Goal: Transaction & Acquisition: Register for event/course

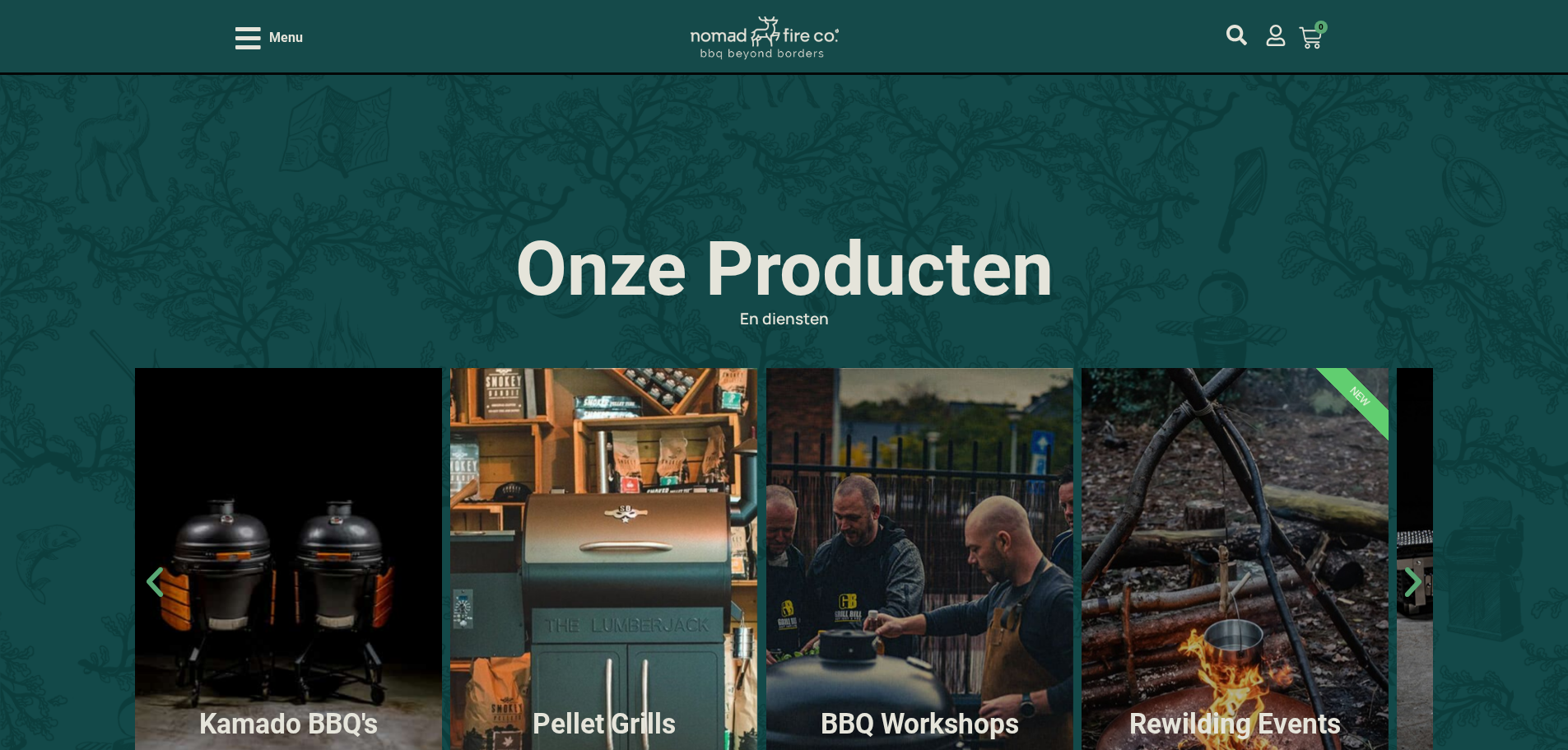
scroll to position [1070, 0]
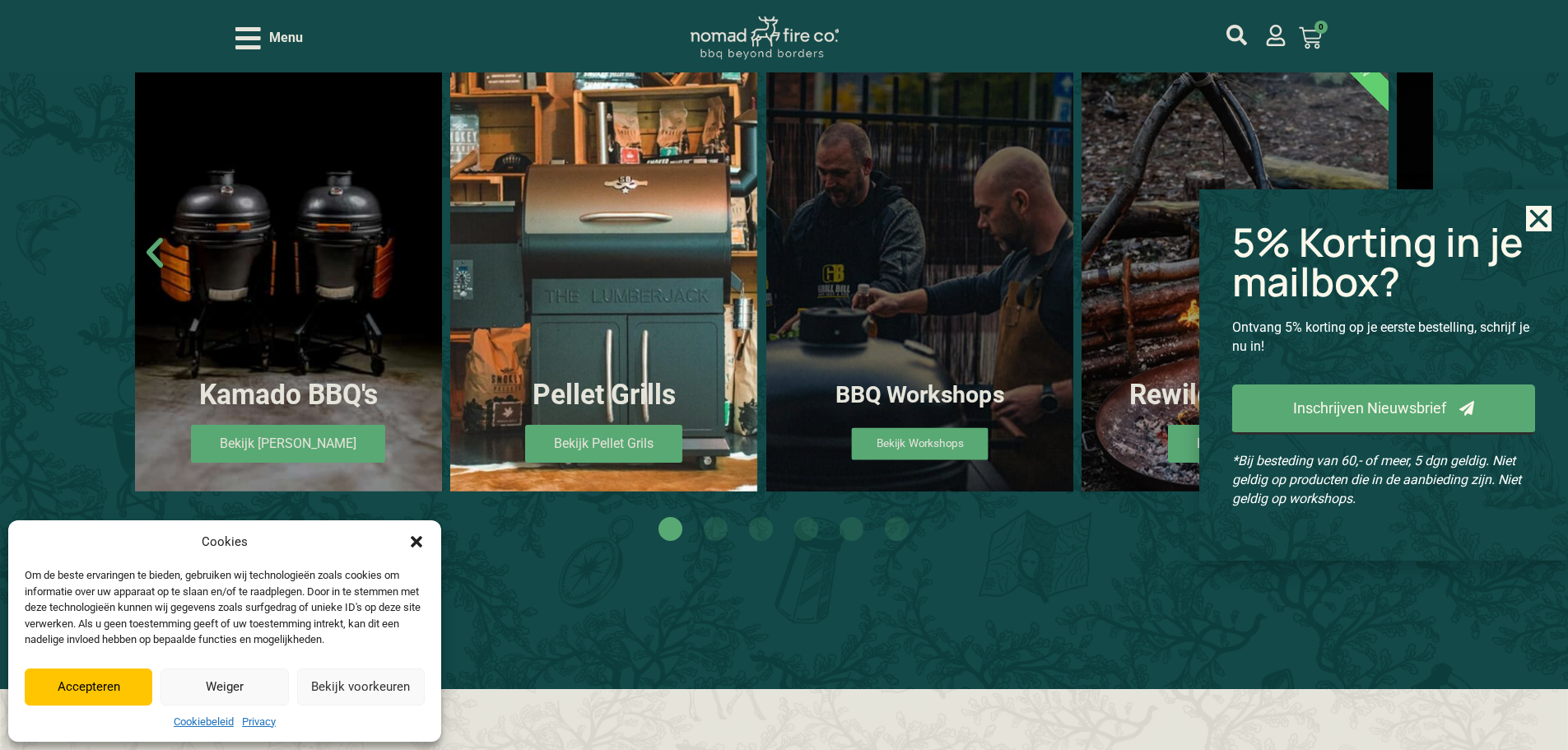
click at [926, 435] on span "Bekijk Workshops" at bounding box center [919, 443] width 136 height 32
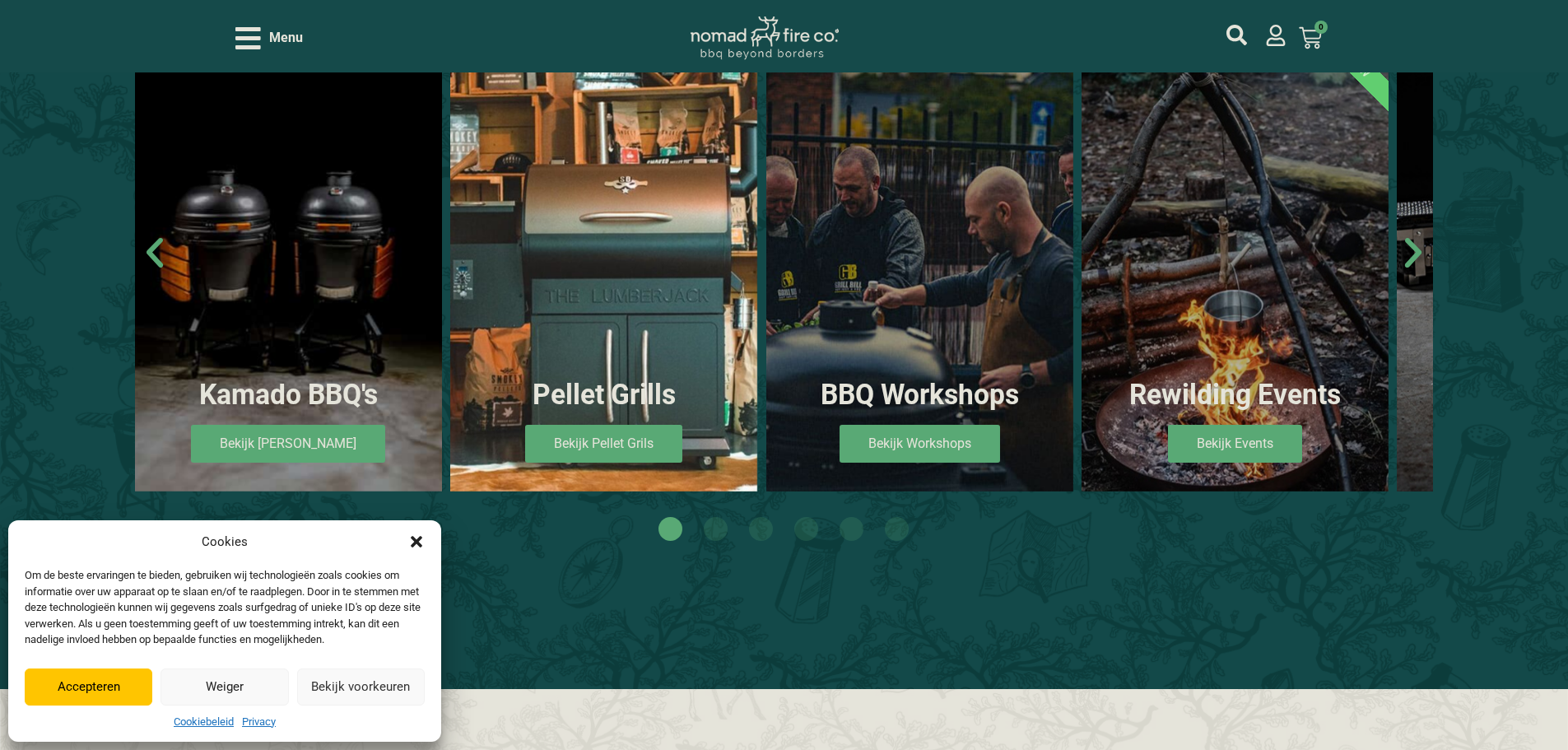
click at [85, 700] on button "Accepteren" at bounding box center [88, 687] width 128 height 37
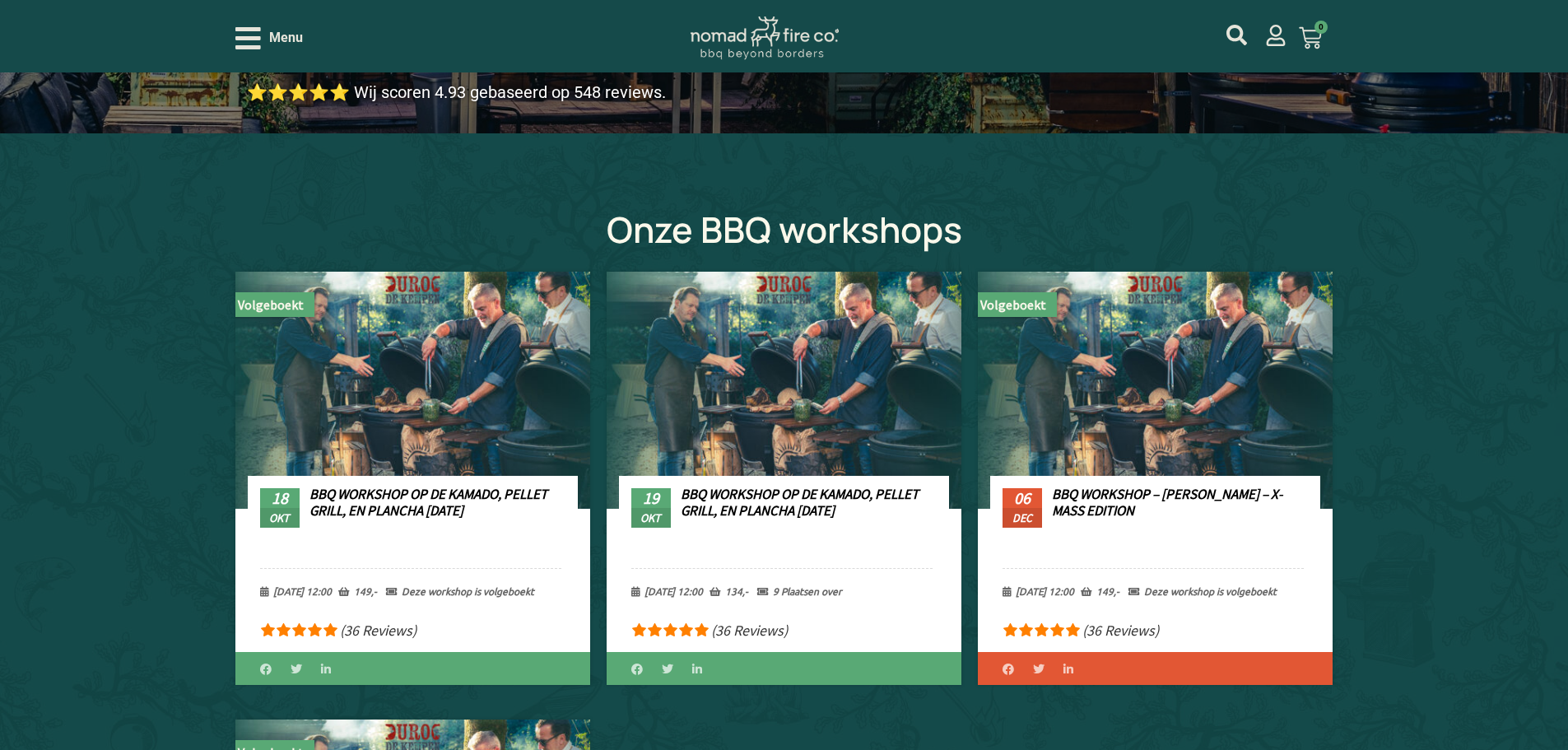
scroll to position [494, 0]
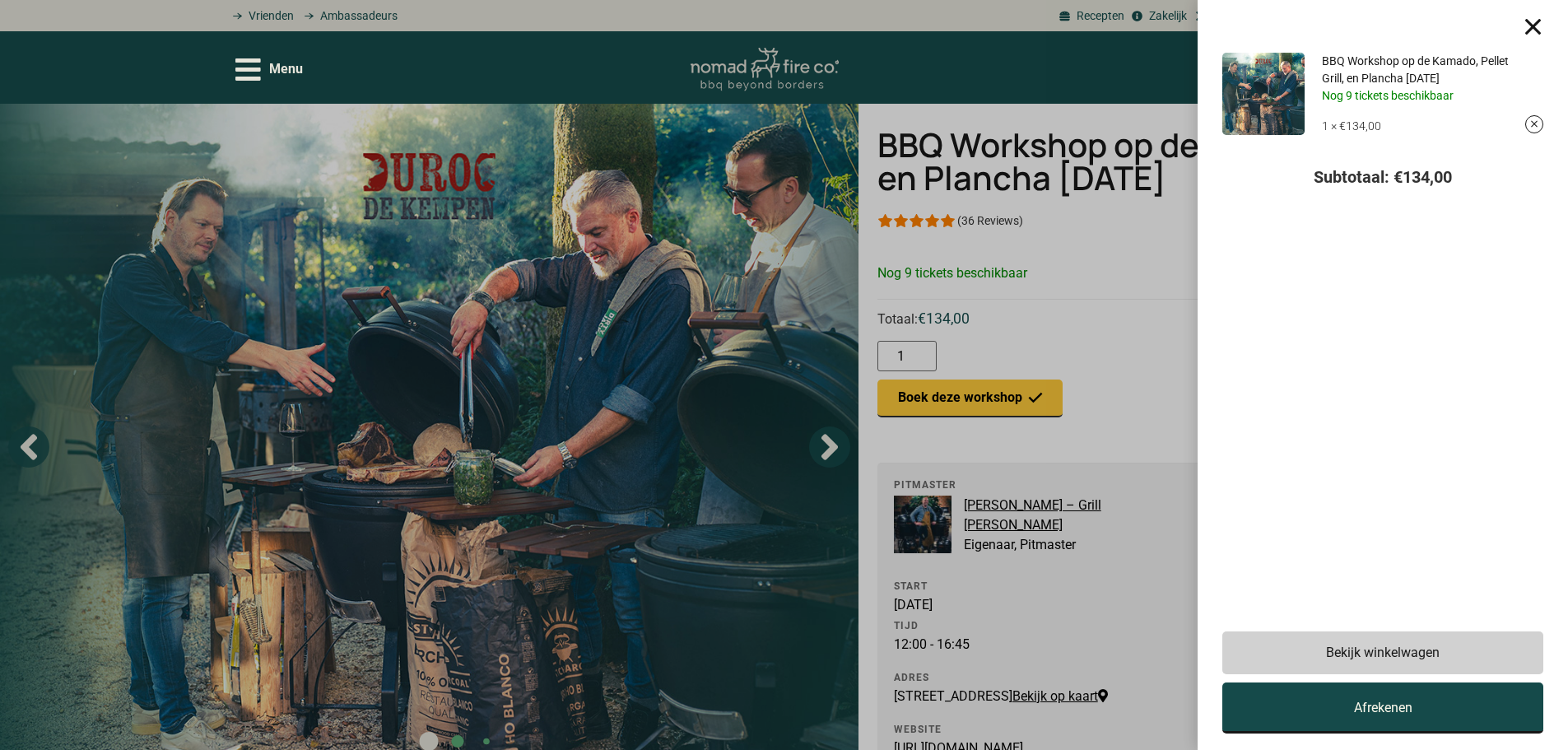
click at [1384, 708] on span "Afrekenen" at bounding box center [1383, 707] width 59 height 13
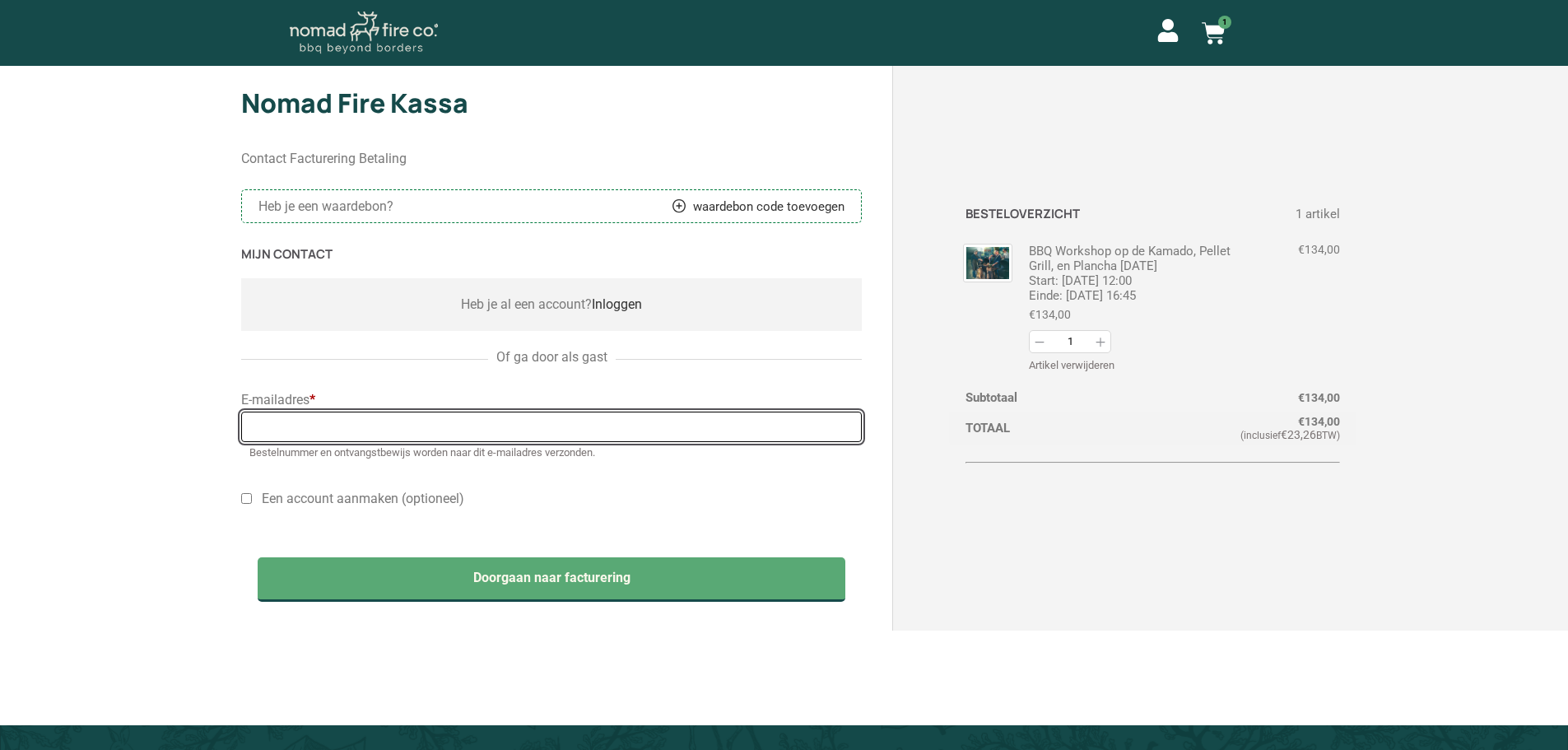
click at [755, 427] on input "E-mailadres *" at bounding box center [552, 426] width 622 height 30
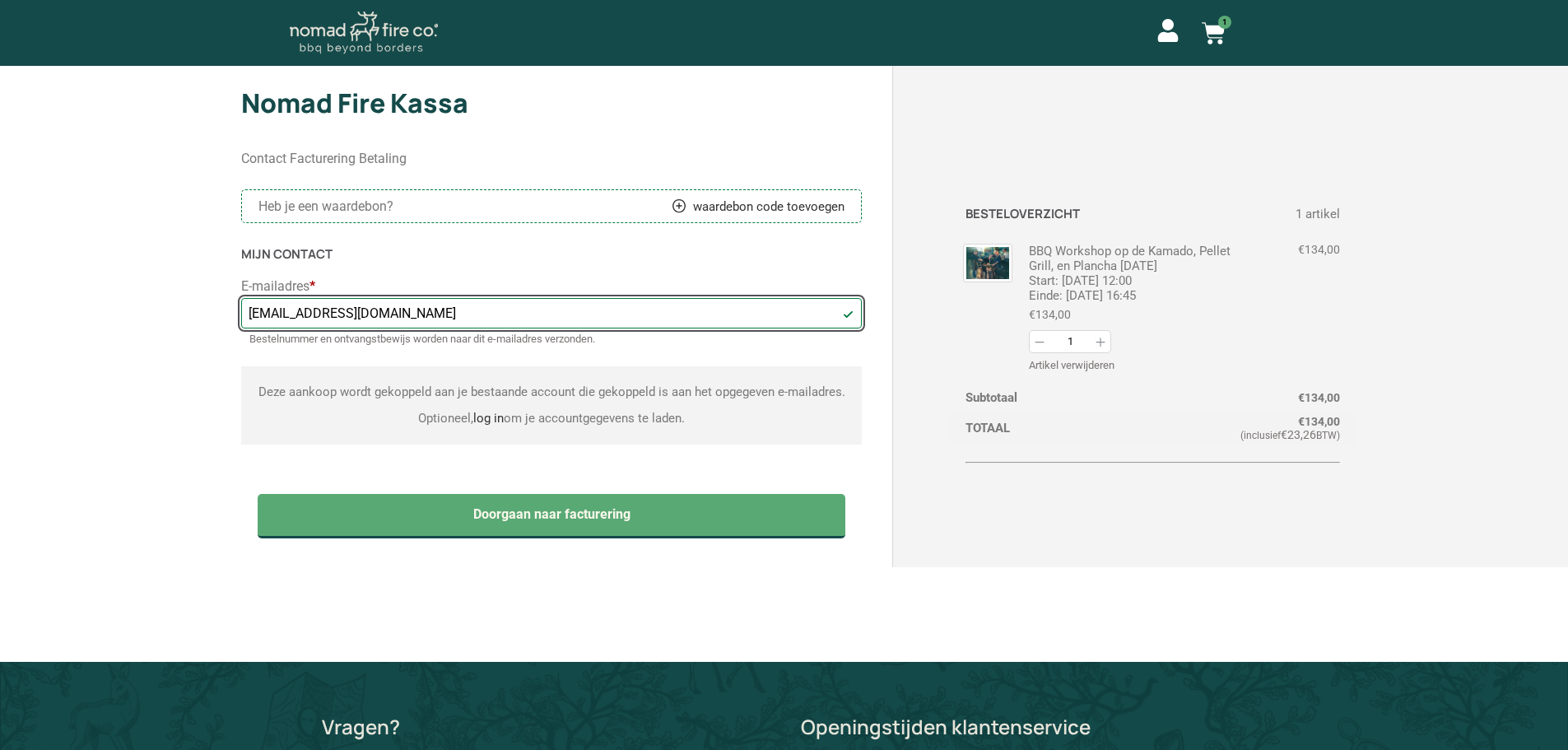
click at [296, 310] on input "jan@jan.nl" at bounding box center [552, 312] width 622 height 30
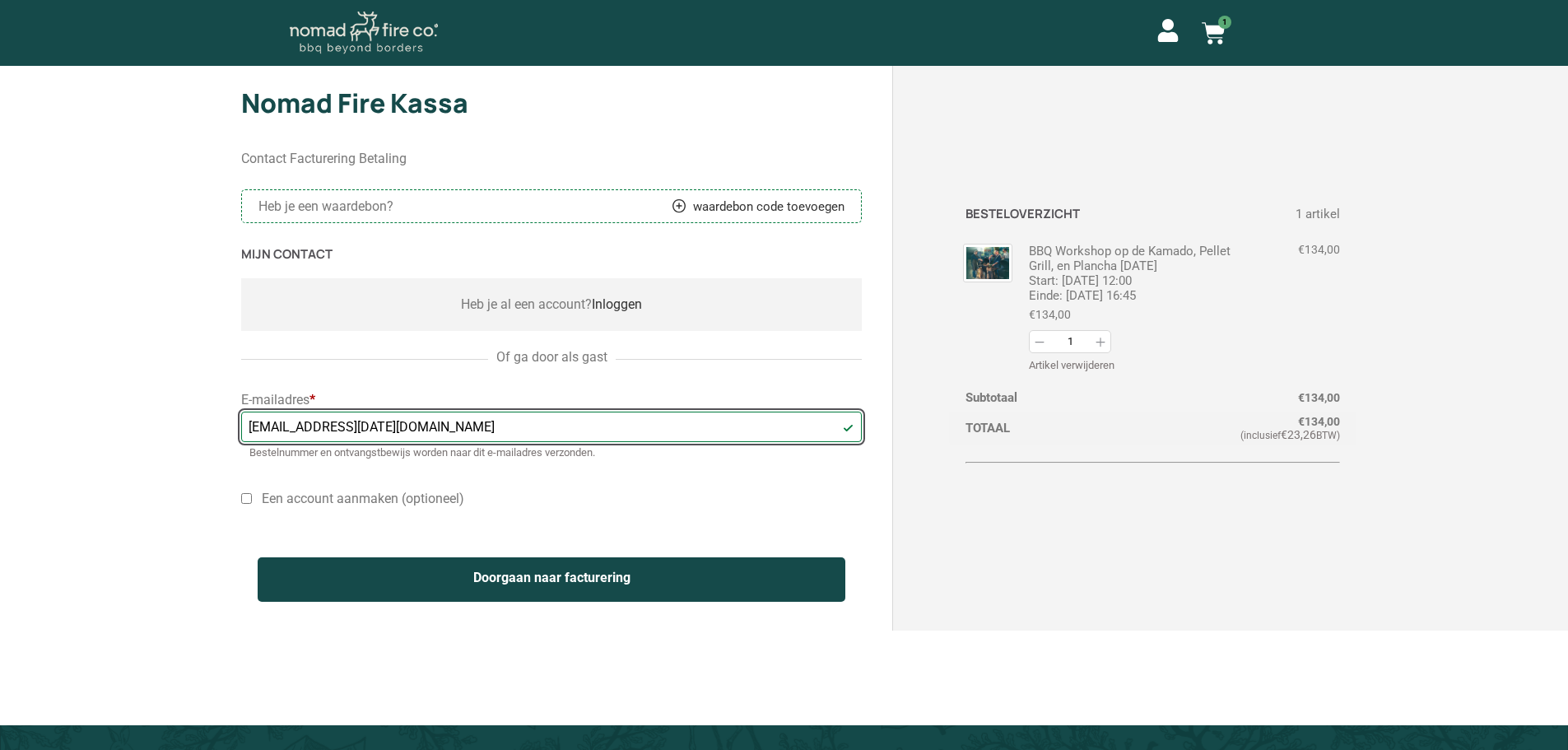
type input "[EMAIL_ADDRESS][DATE][DOMAIN_NAME]"
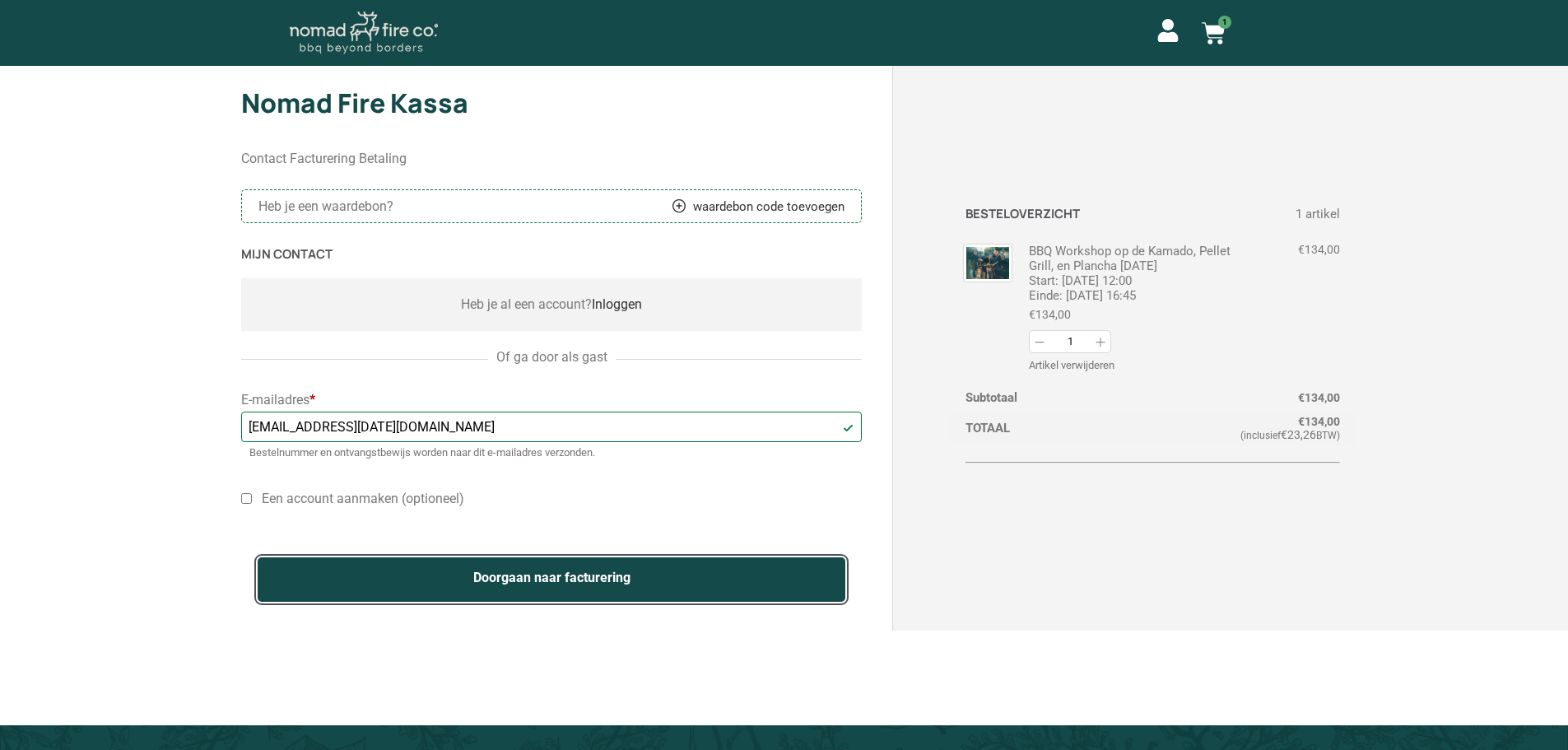
click at [790, 582] on button "Doorgaan naar facturering" at bounding box center [551, 578] width 588 height 44
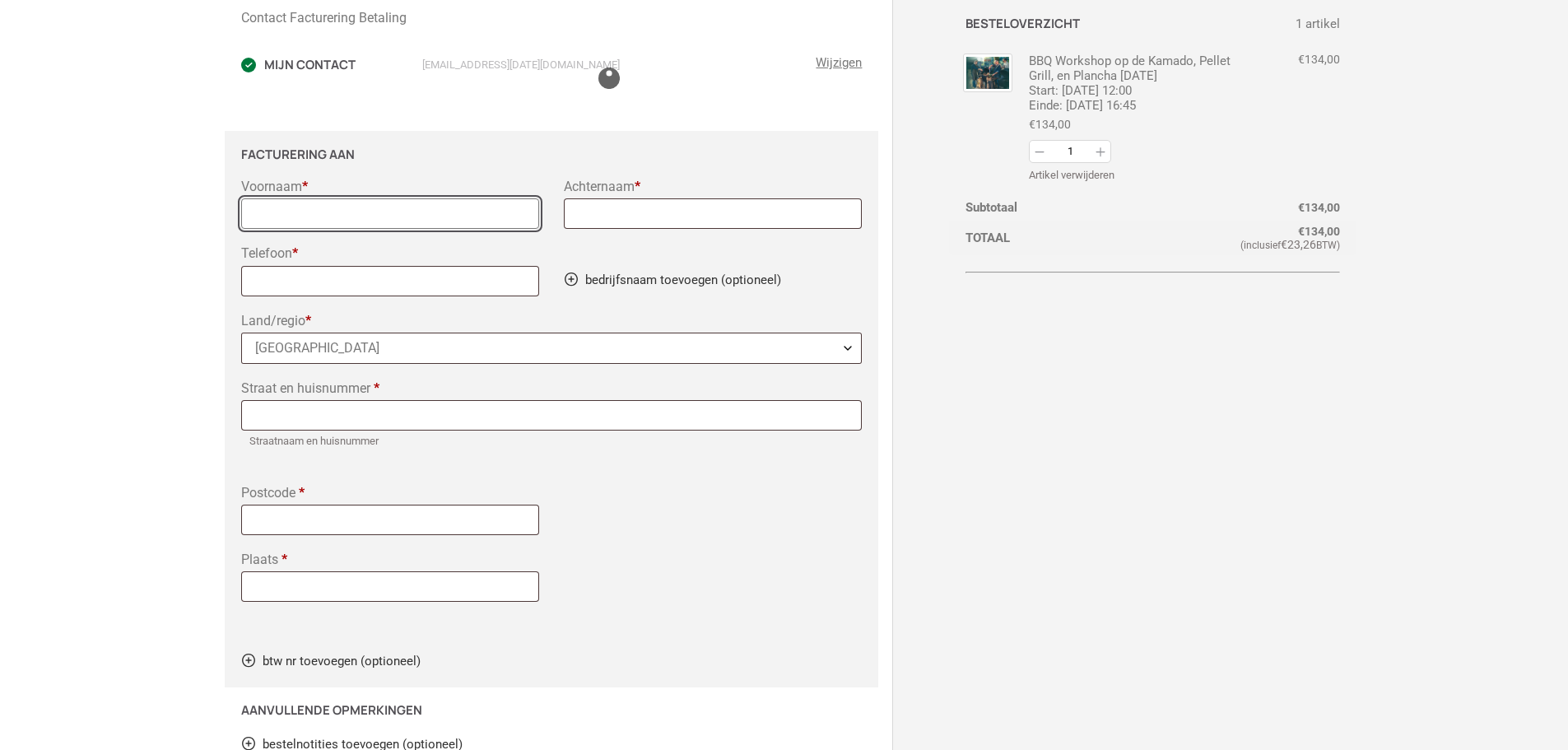
scroll to position [190, 0]
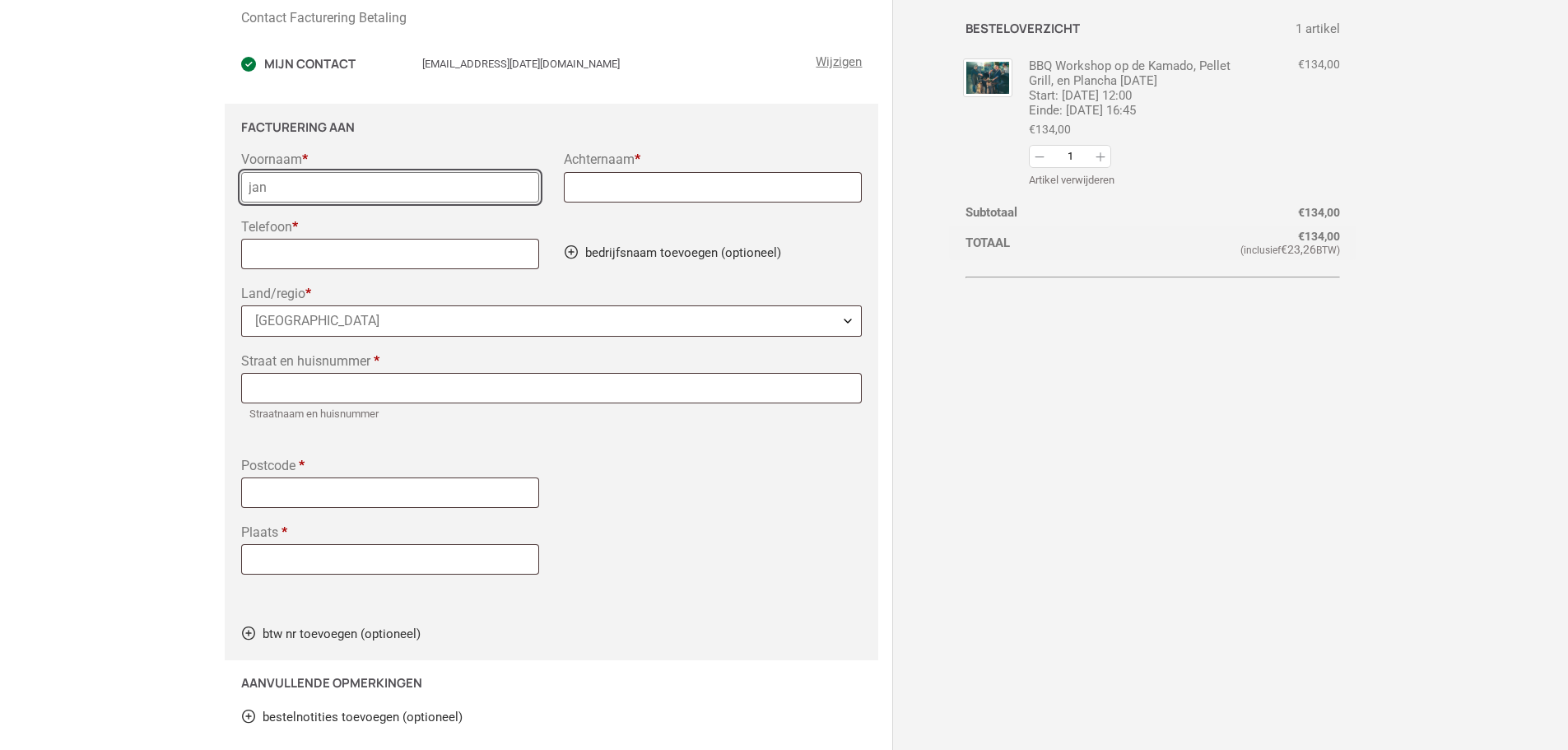
type input "jan"
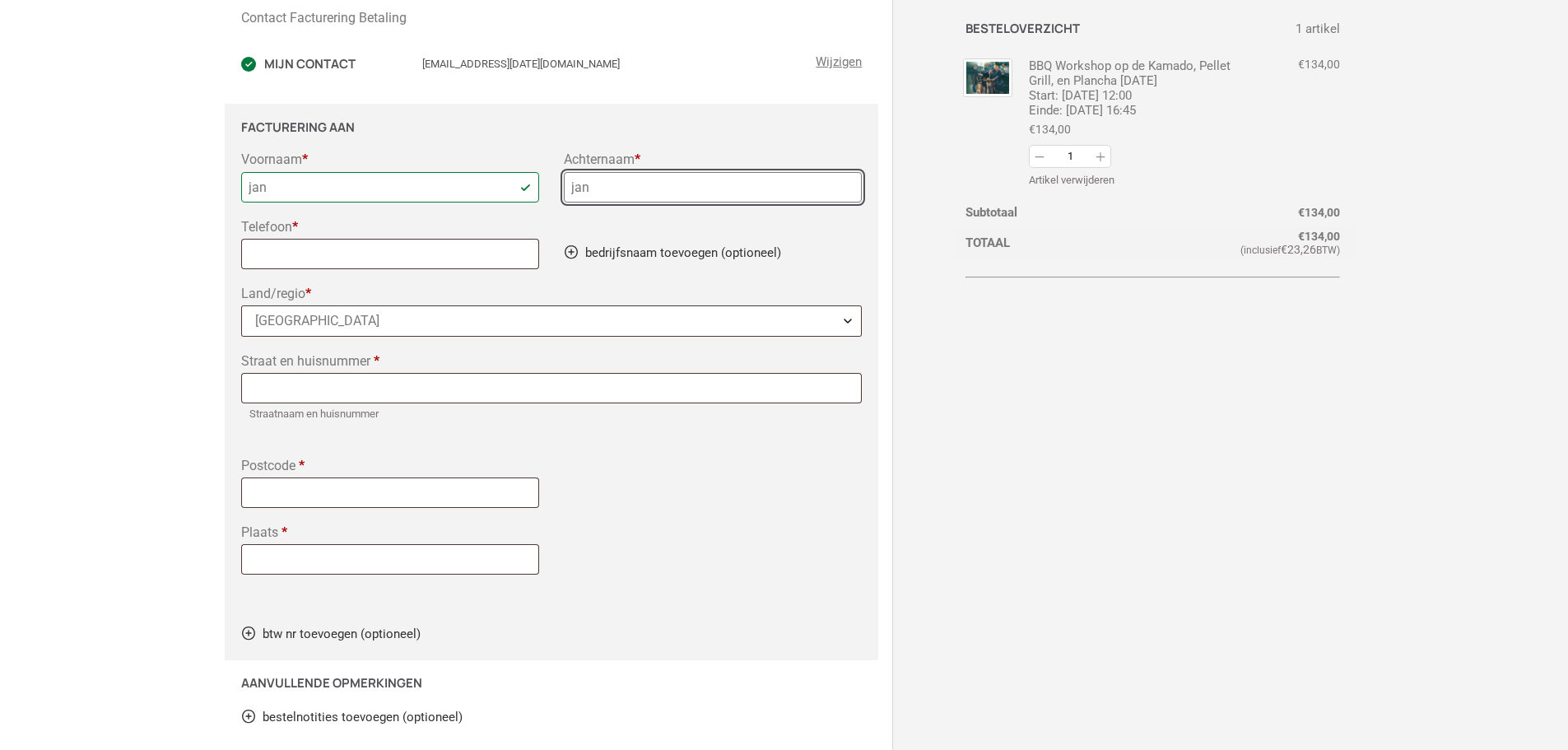
type input "jan"
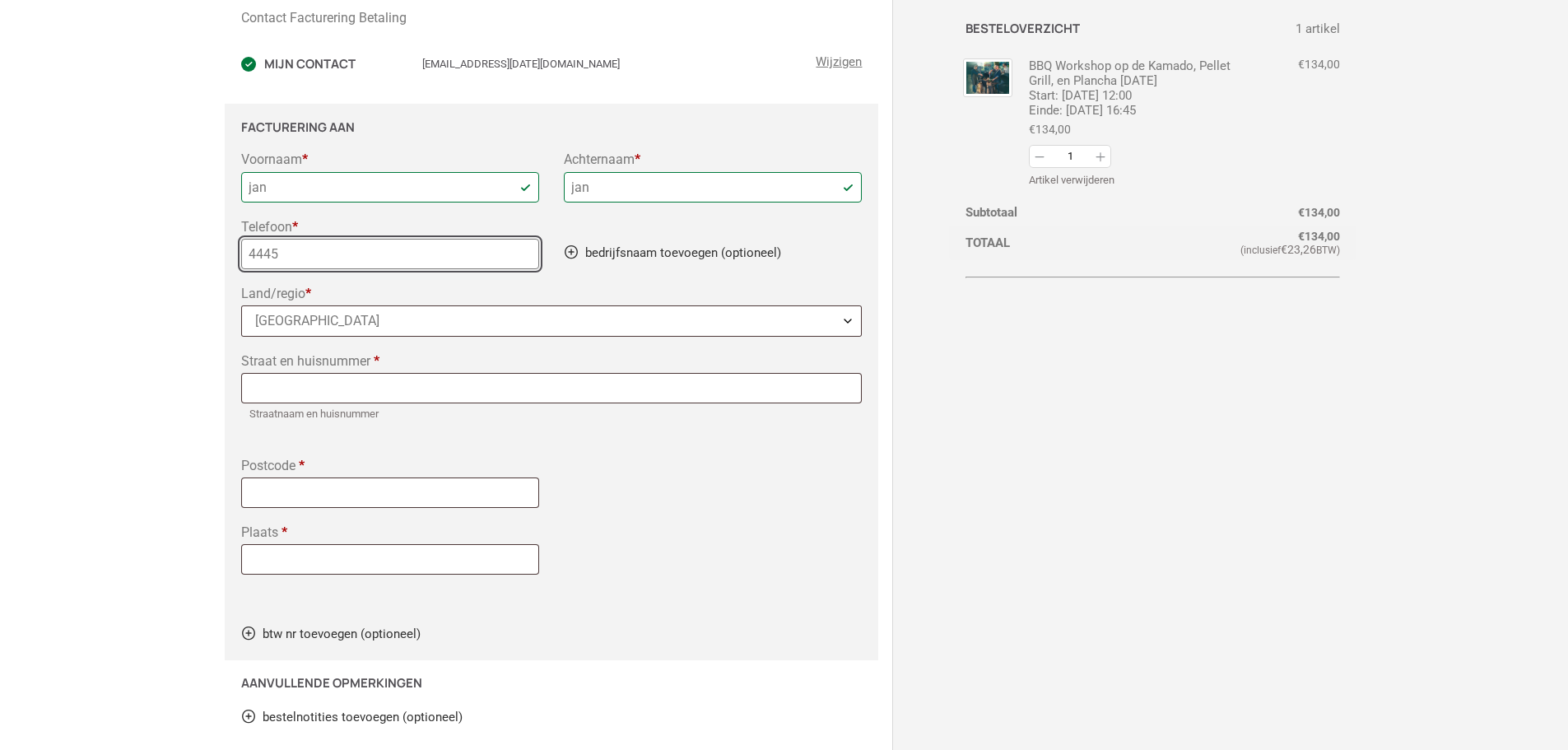
type input "4445"
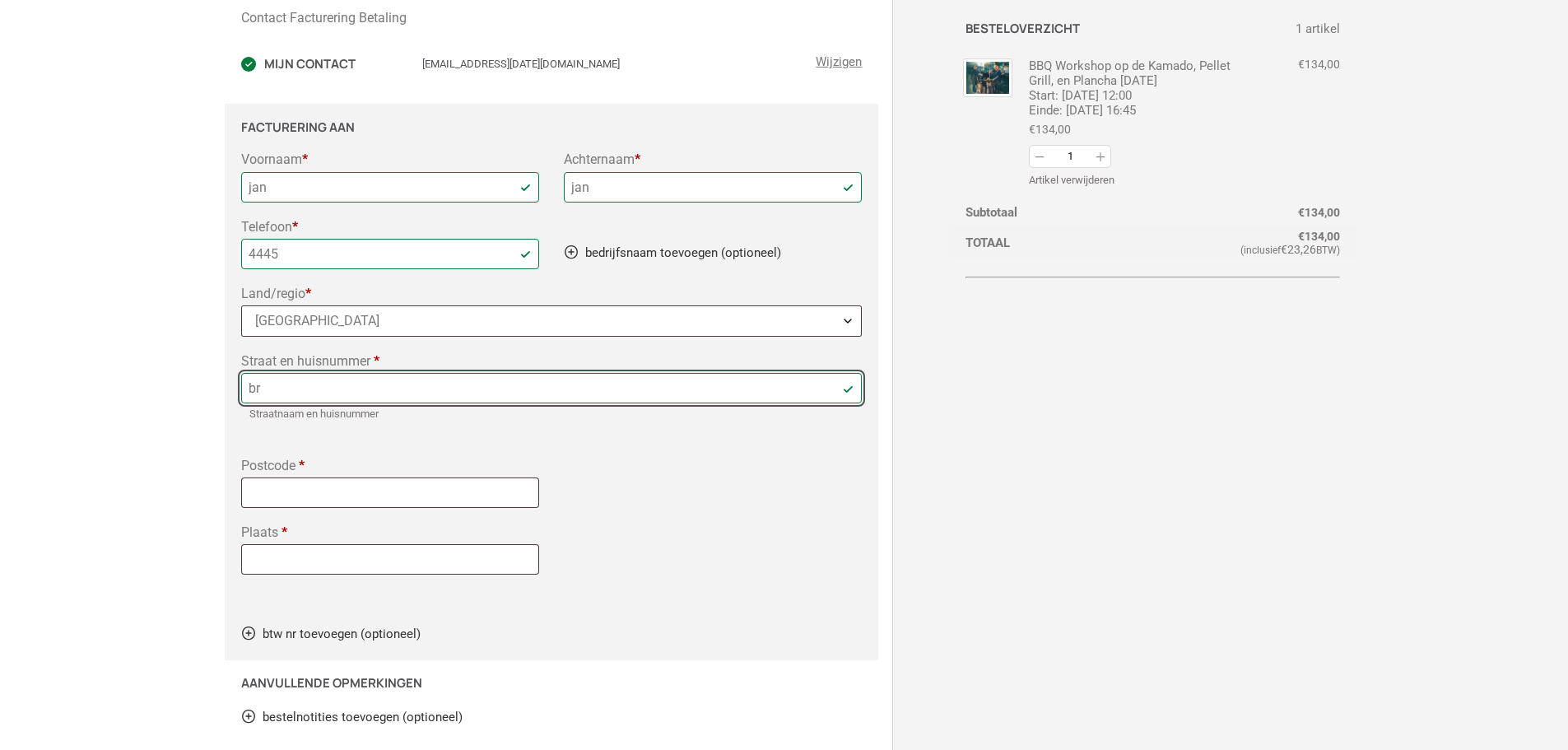
type input "[STREET_ADDRESS]"
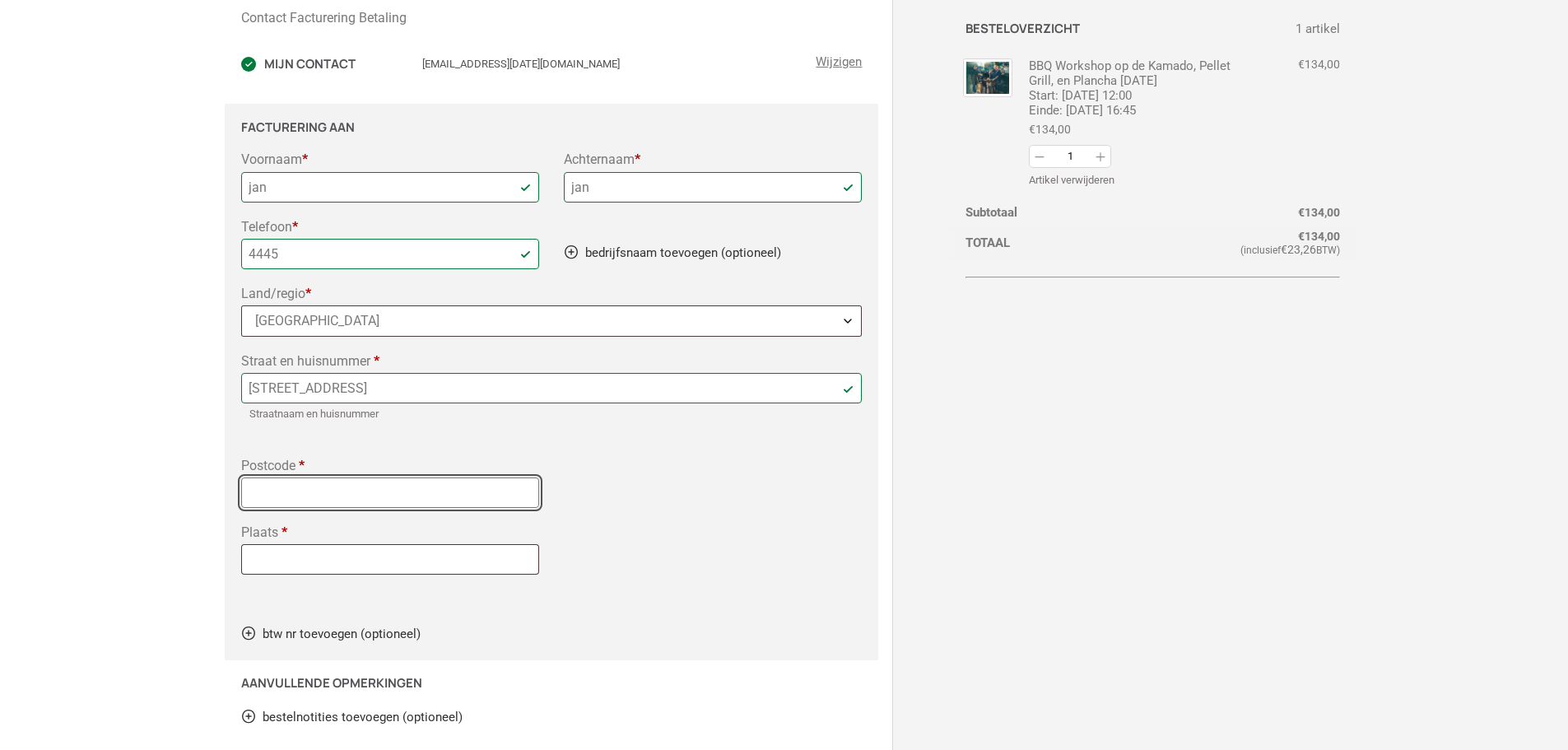
type input "5613 LA"
type input "[GEOGRAPHIC_DATA]"
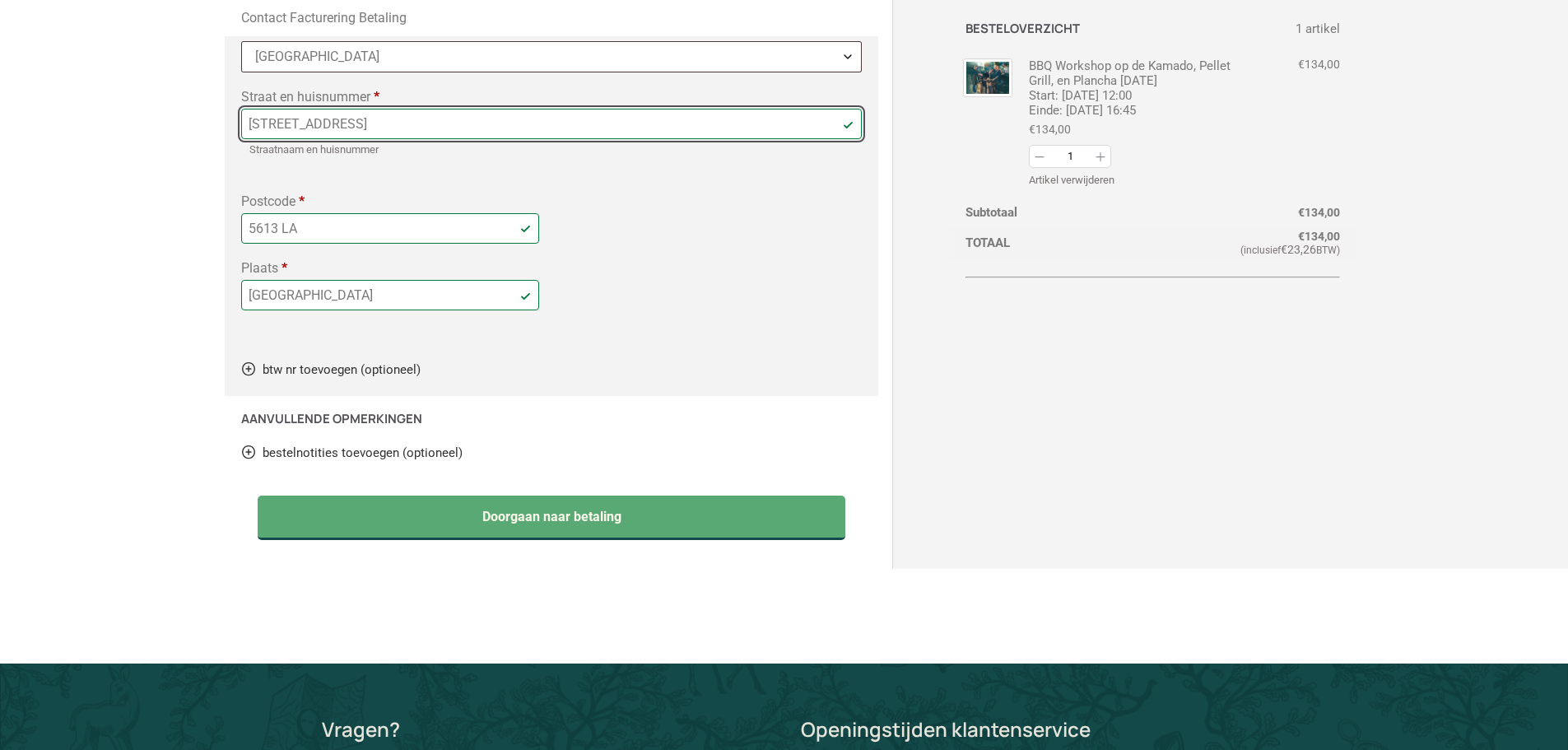
scroll to position [520, 0]
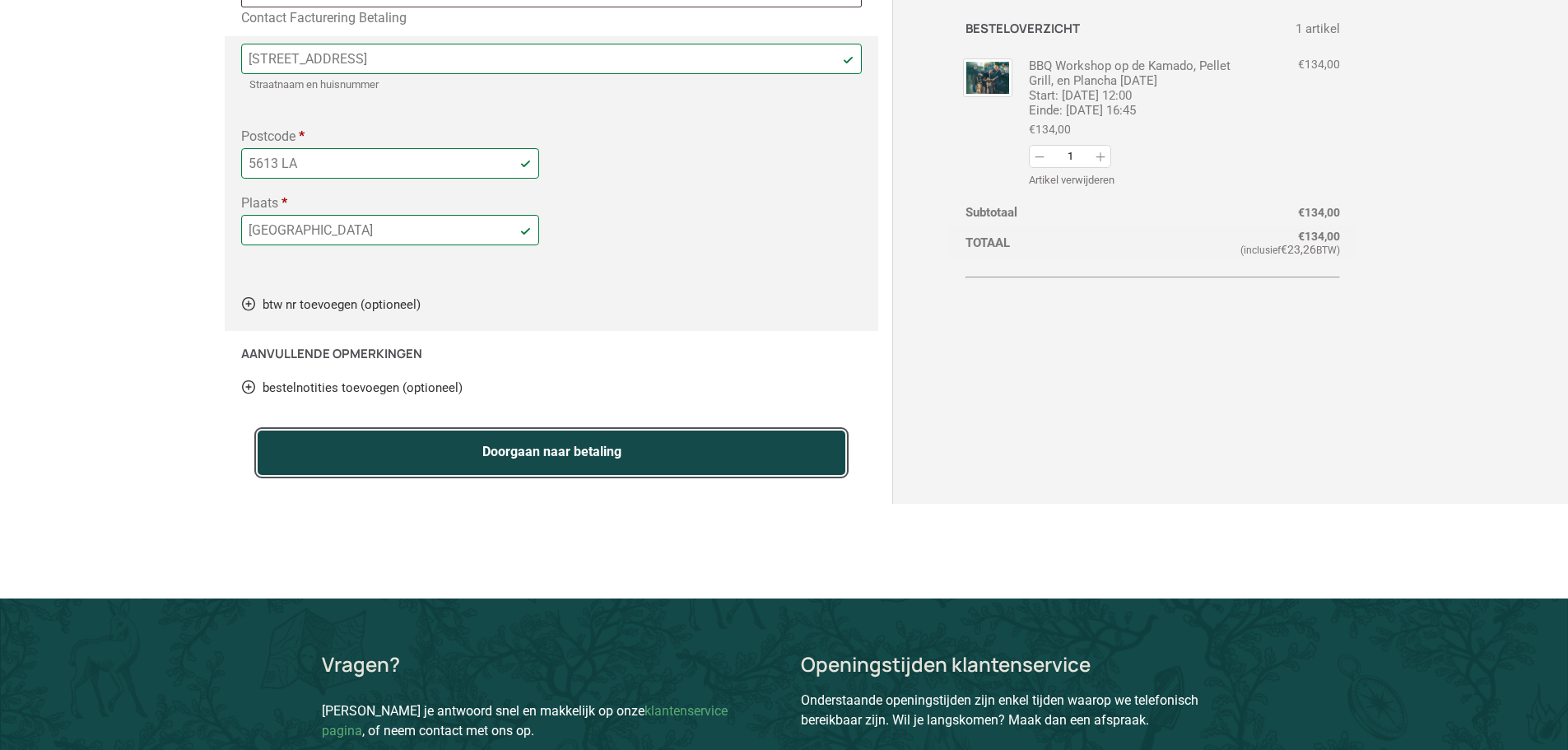
click at [396, 459] on button "Doorgaan naar betaling" at bounding box center [551, 452] width 588 height 44
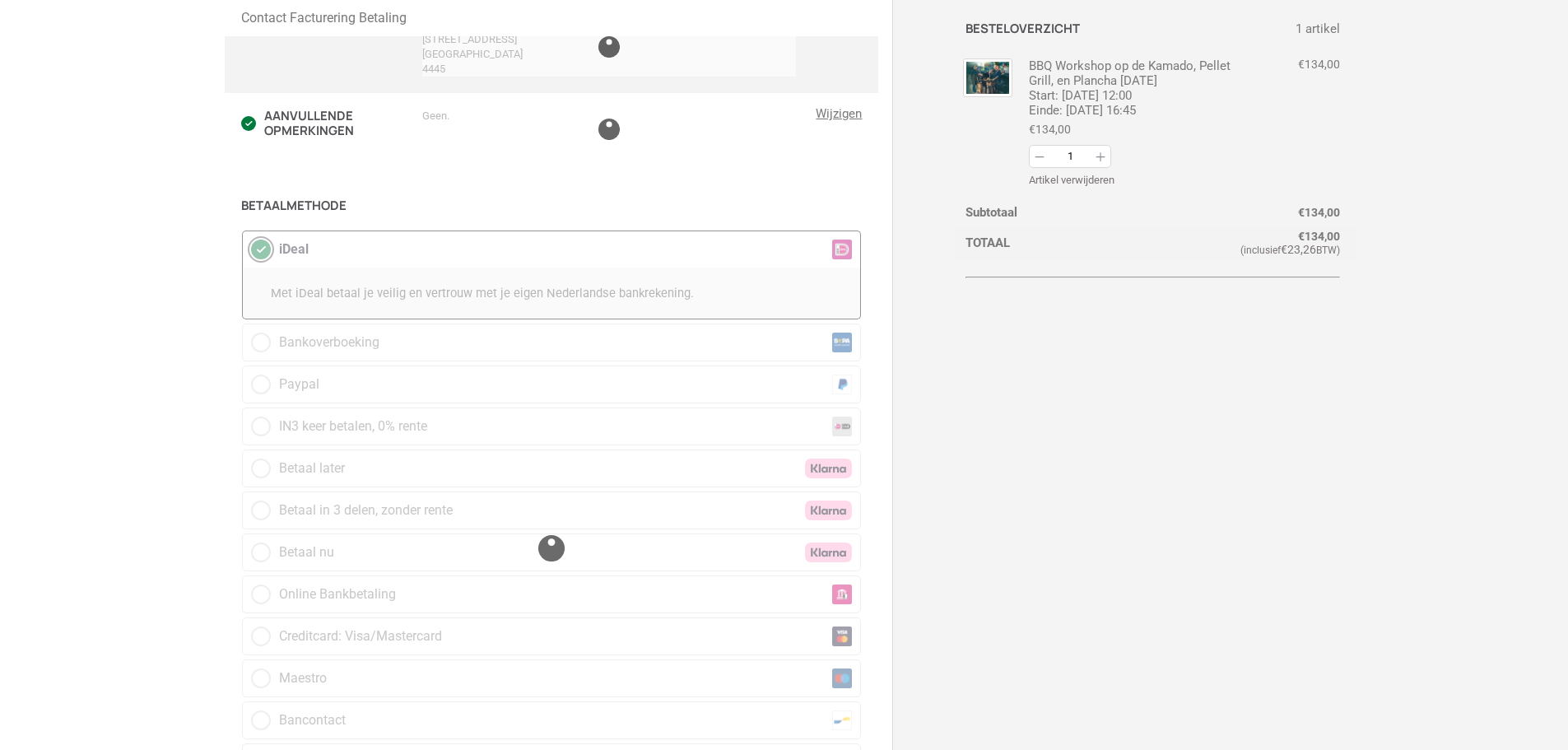
scroll to position [238, 0]
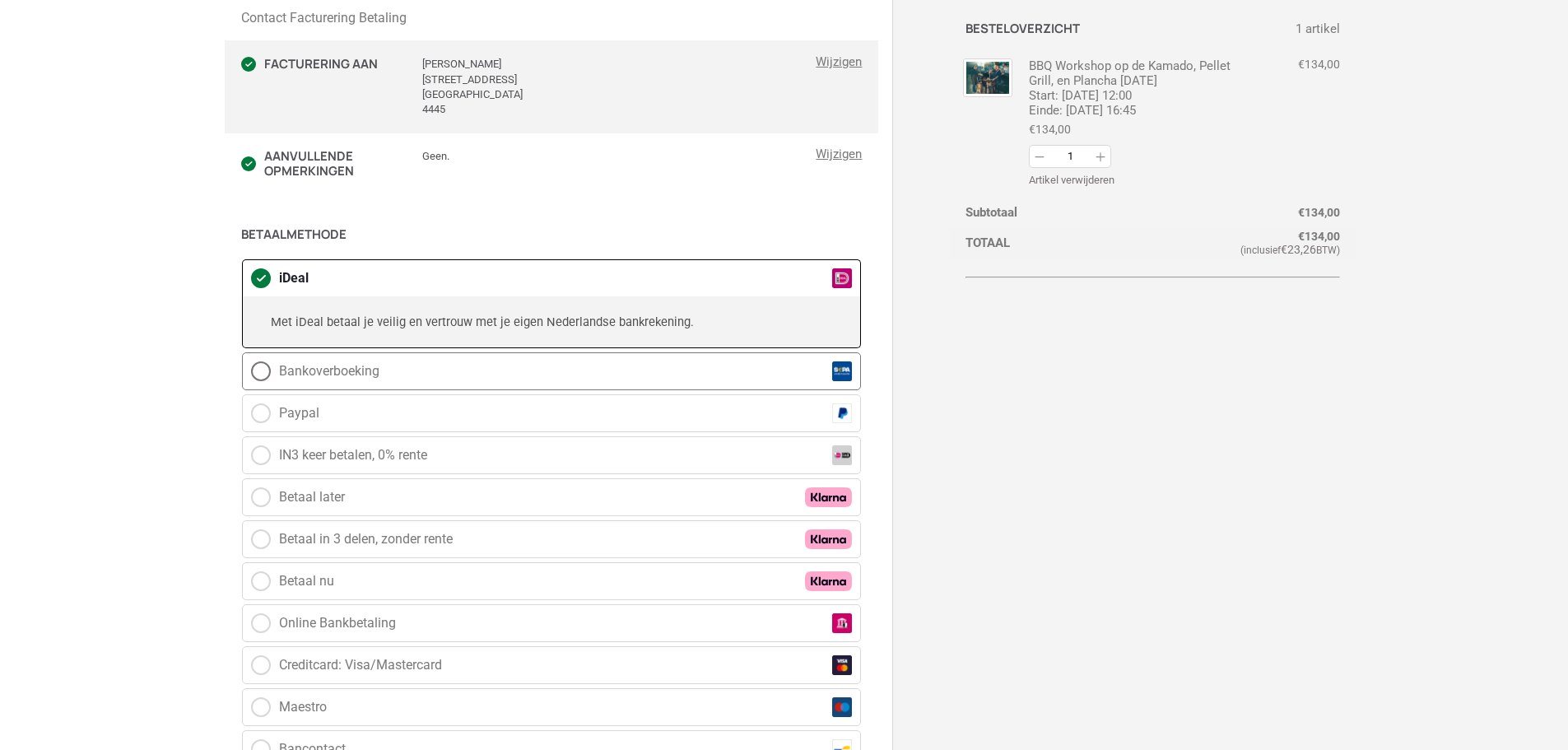
click at [389, 373] on label "Bankoverboeking" at bounding box center [551, 371] width 620 height 38
click at [243, 353] on input "Bankoverboeking" at bounding box center [242, 352] width 1 height 1
radio input "true"
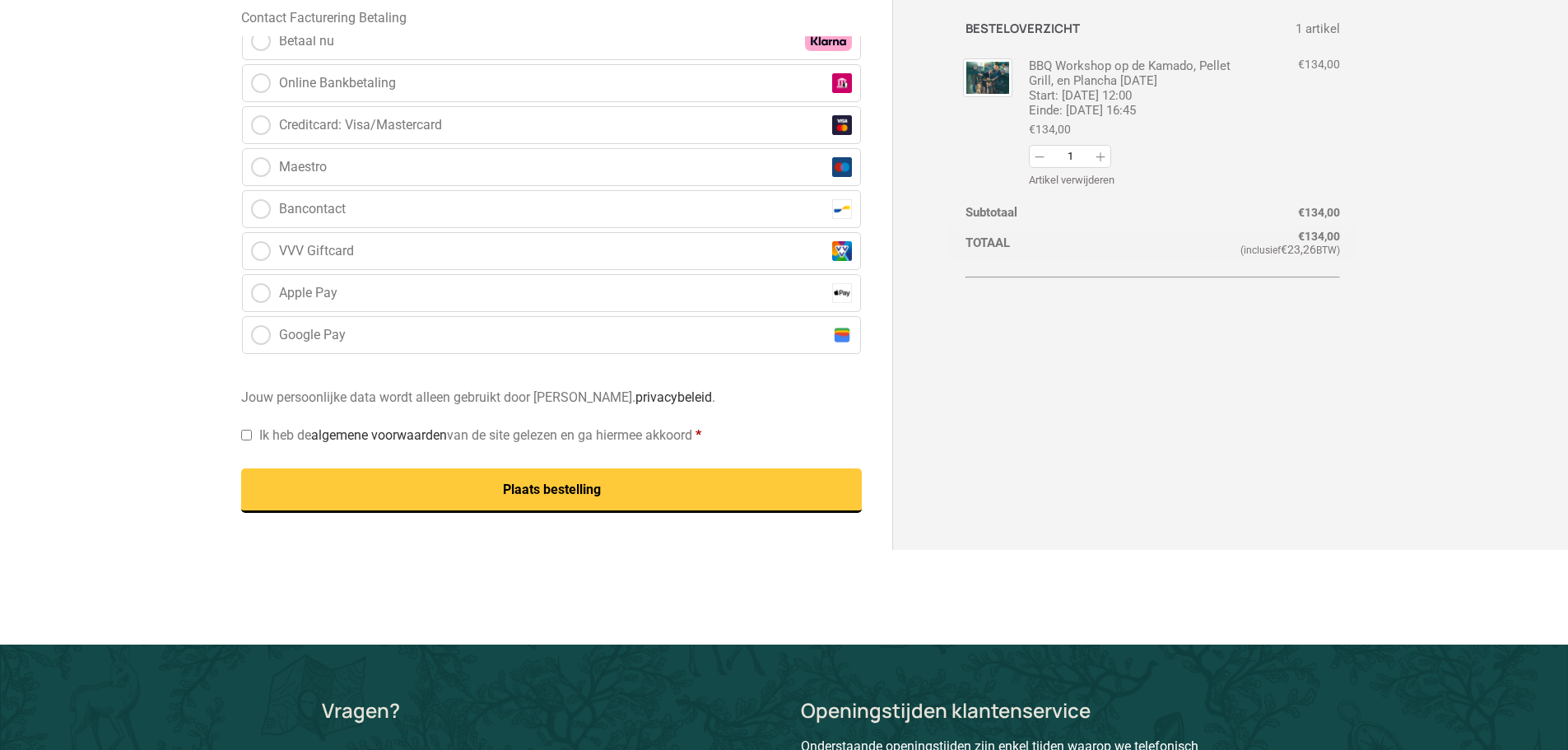
scroll to position [823, 0]
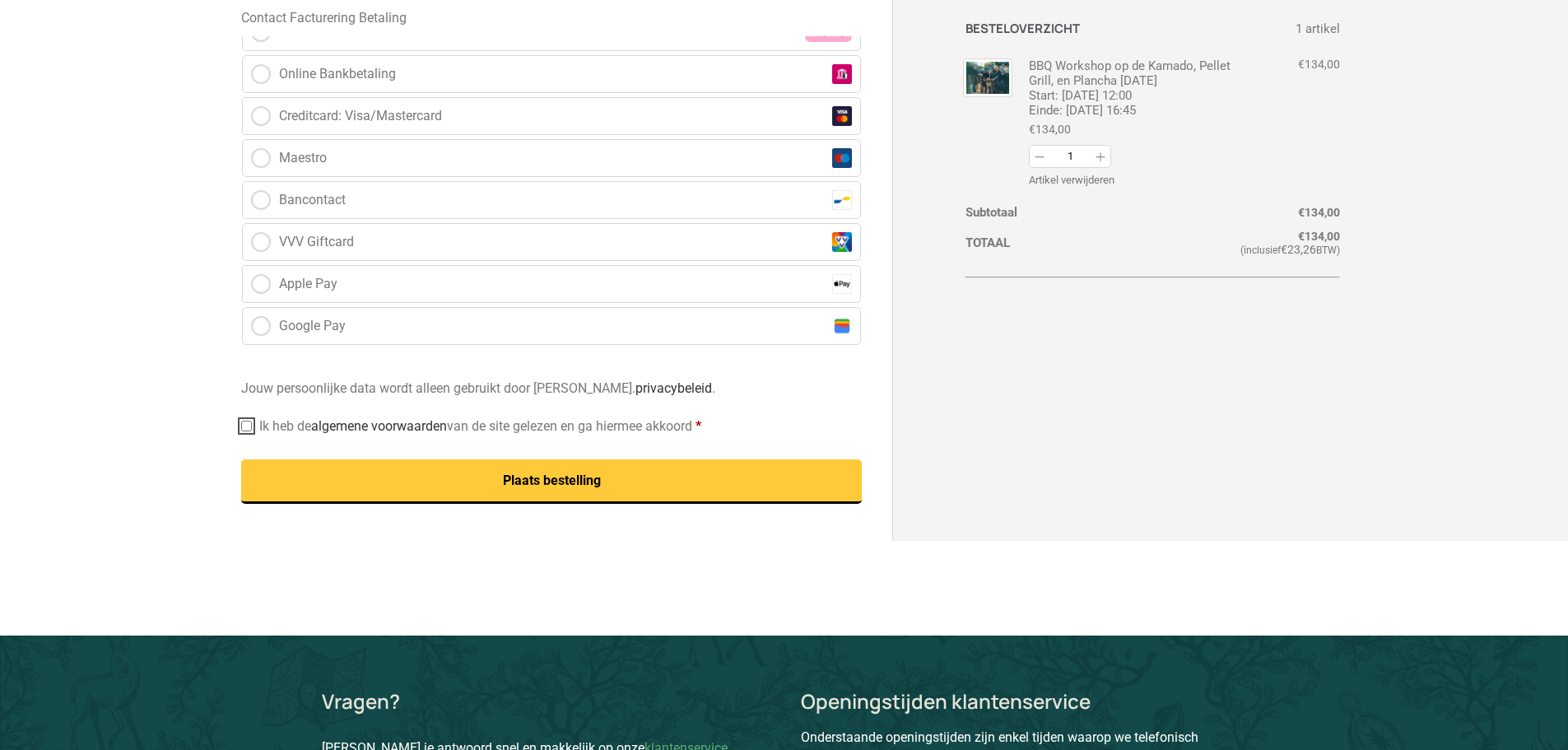
click at [246, 424] on input "Ik heb de algemene voorwaarden van de site gelezen en ga hiermee akkoord *" at bounding box center [246, 425] width 11 height 11
checkbox input "true"
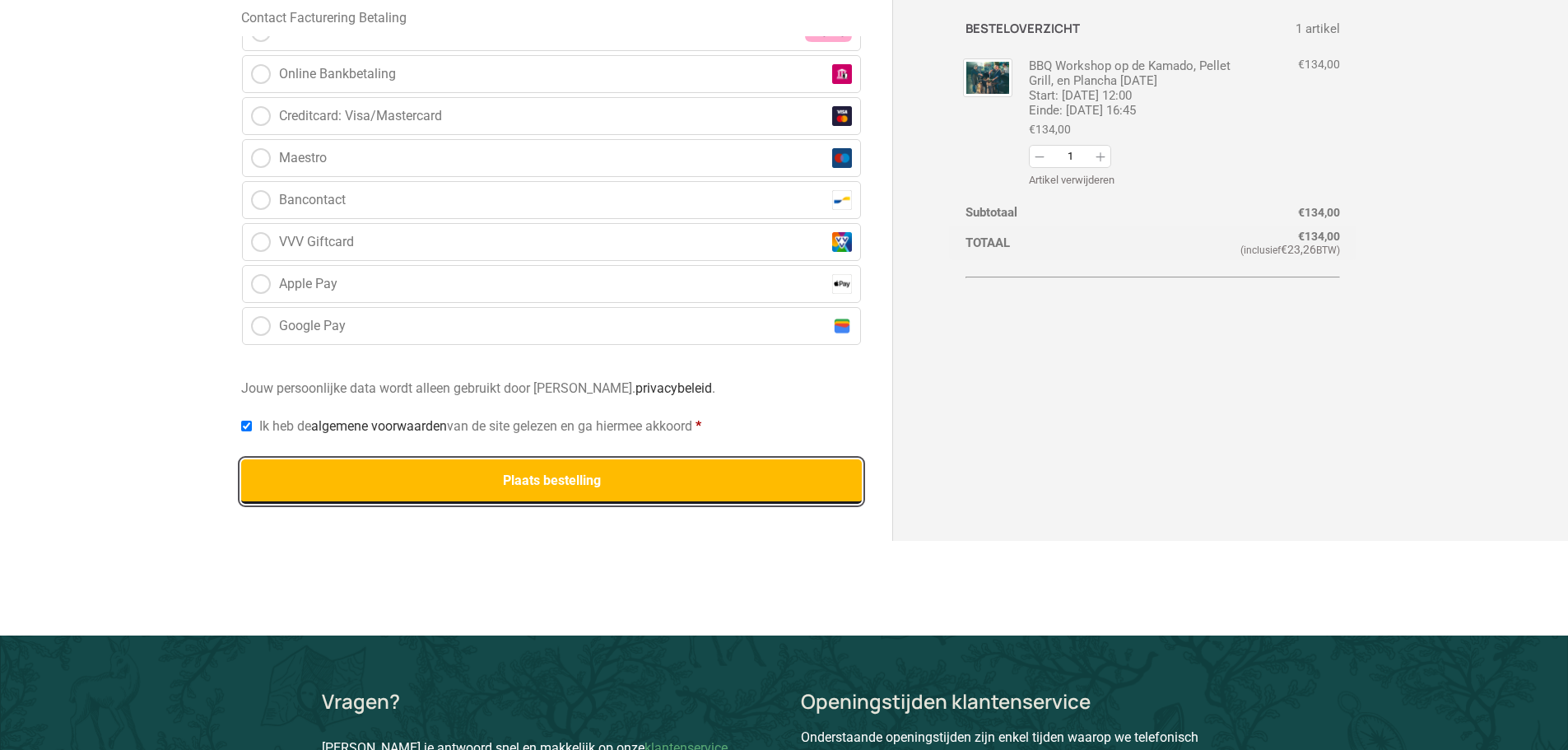
click at [346, 471] on button "Plaats bestelling" at bounding box center [552, 481] width 622 height 44
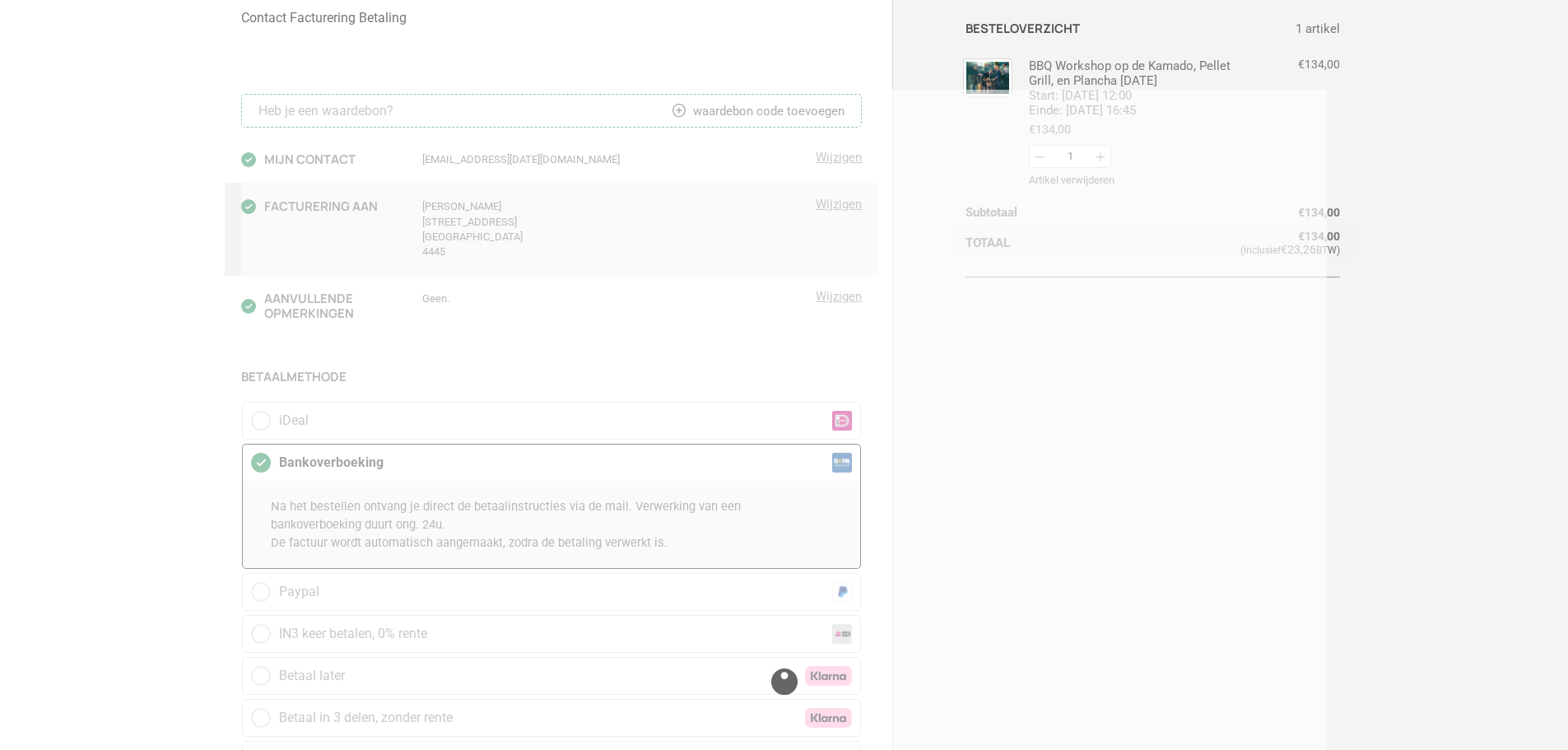
scroll to position [82, 0]
